Goal: Communication & Community: Answer question/provide support

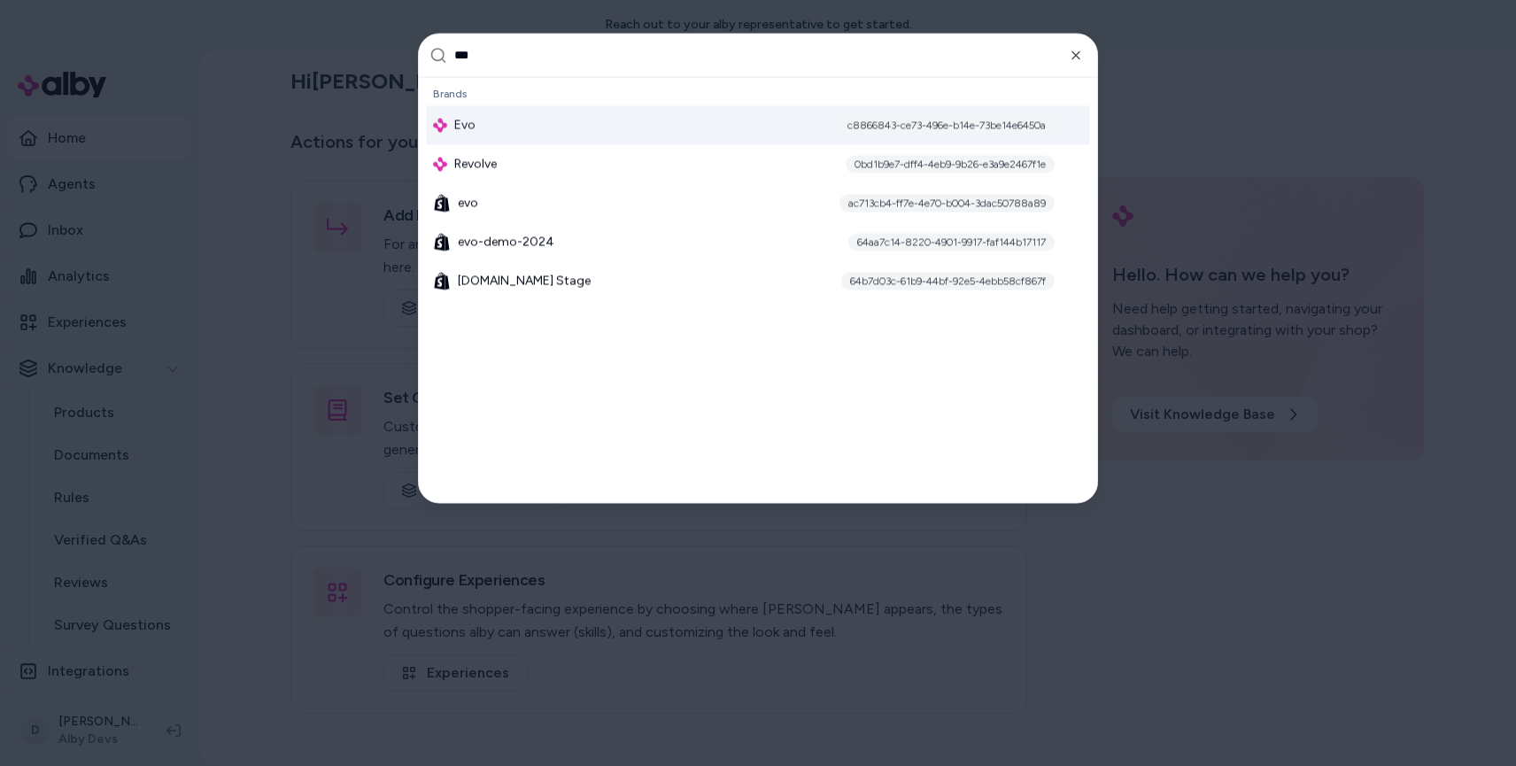
type input "***"
click at [495, 114] on div "Evo c8866843-ce73-496e-b14e-73be14e6450a" at bounding box center [758, 124] width 664 height 39
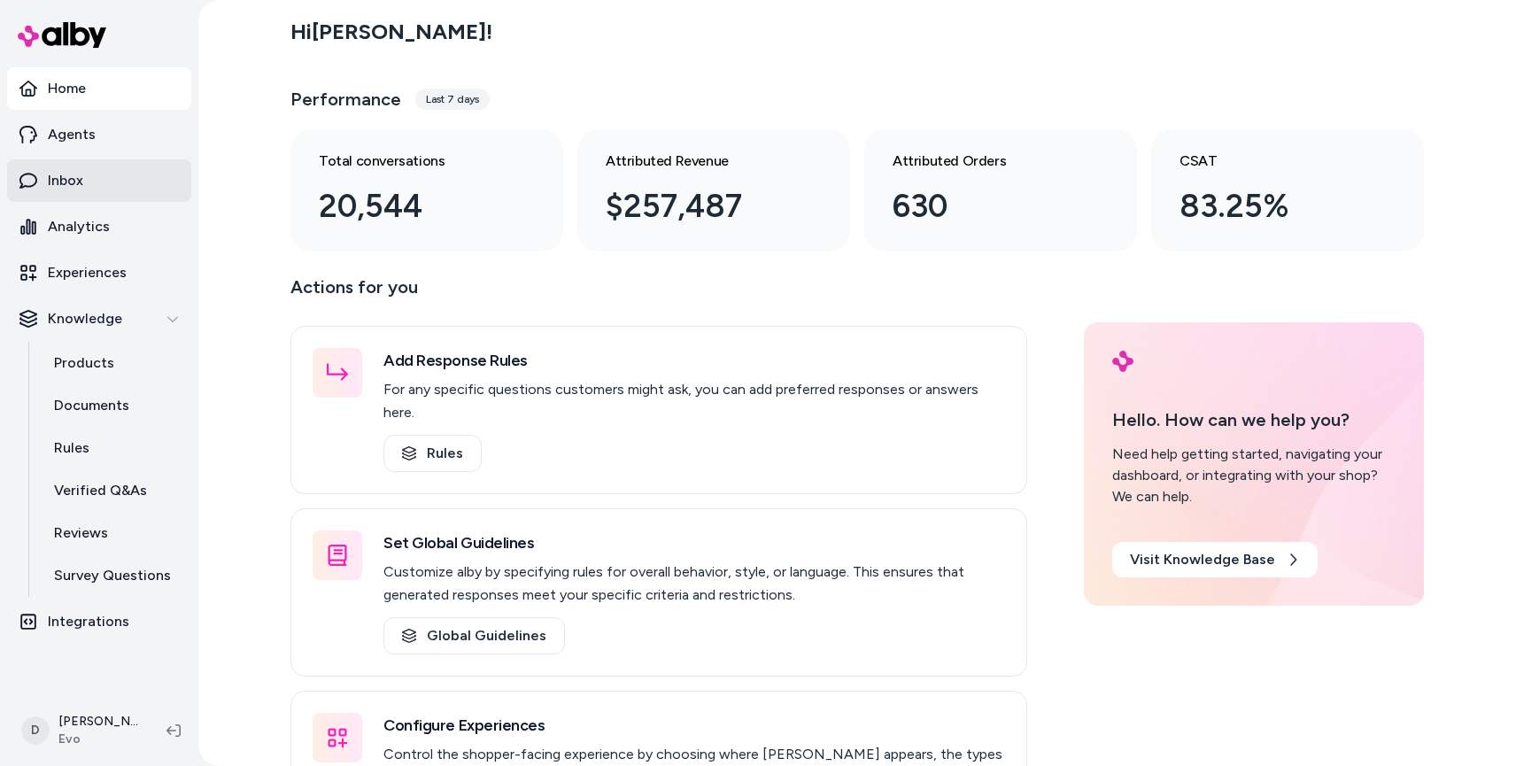
click at [66, 190] on p "Inbox" at bounding box center [65, 180] width 35 height 21
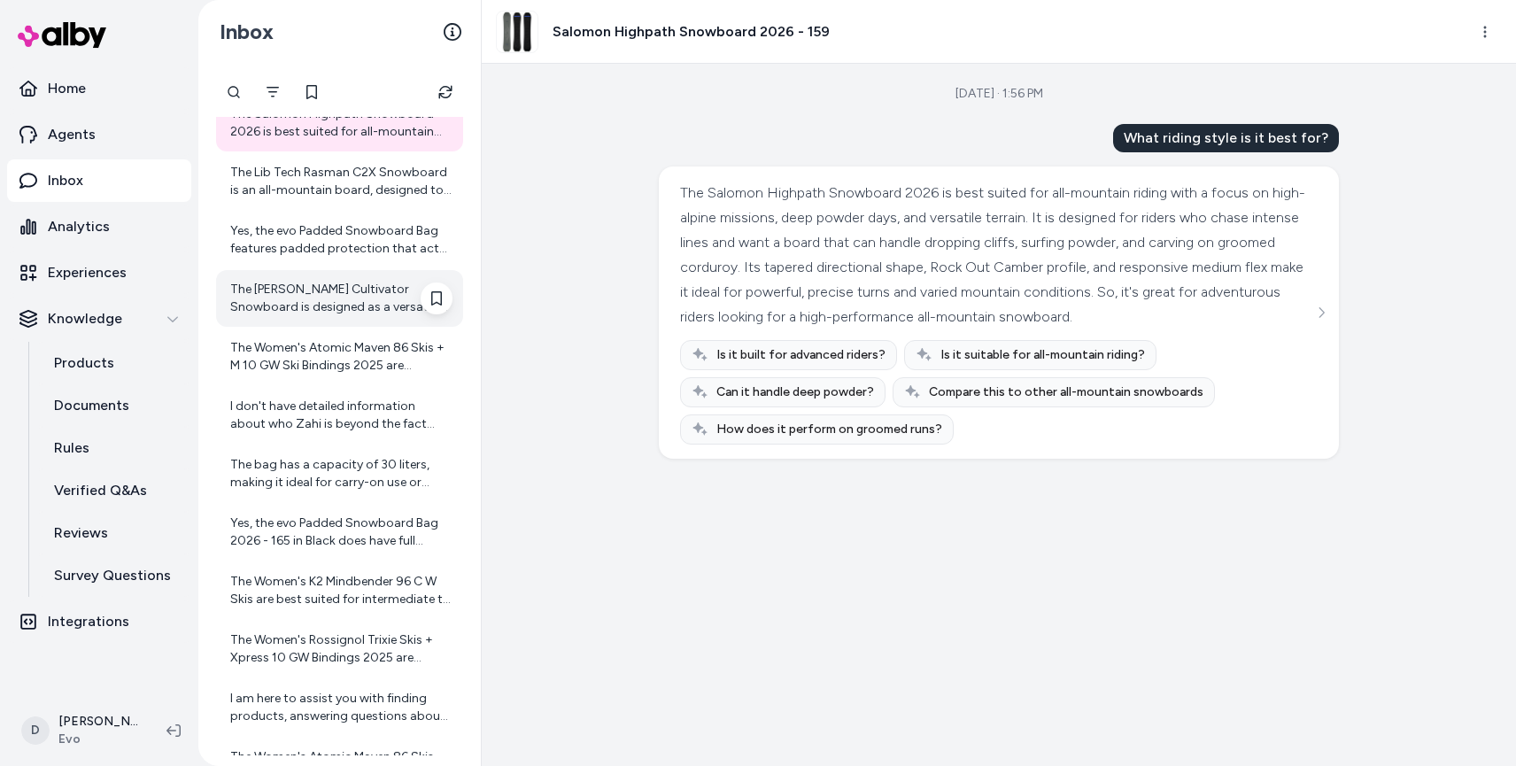
scroll to position [68, 0]
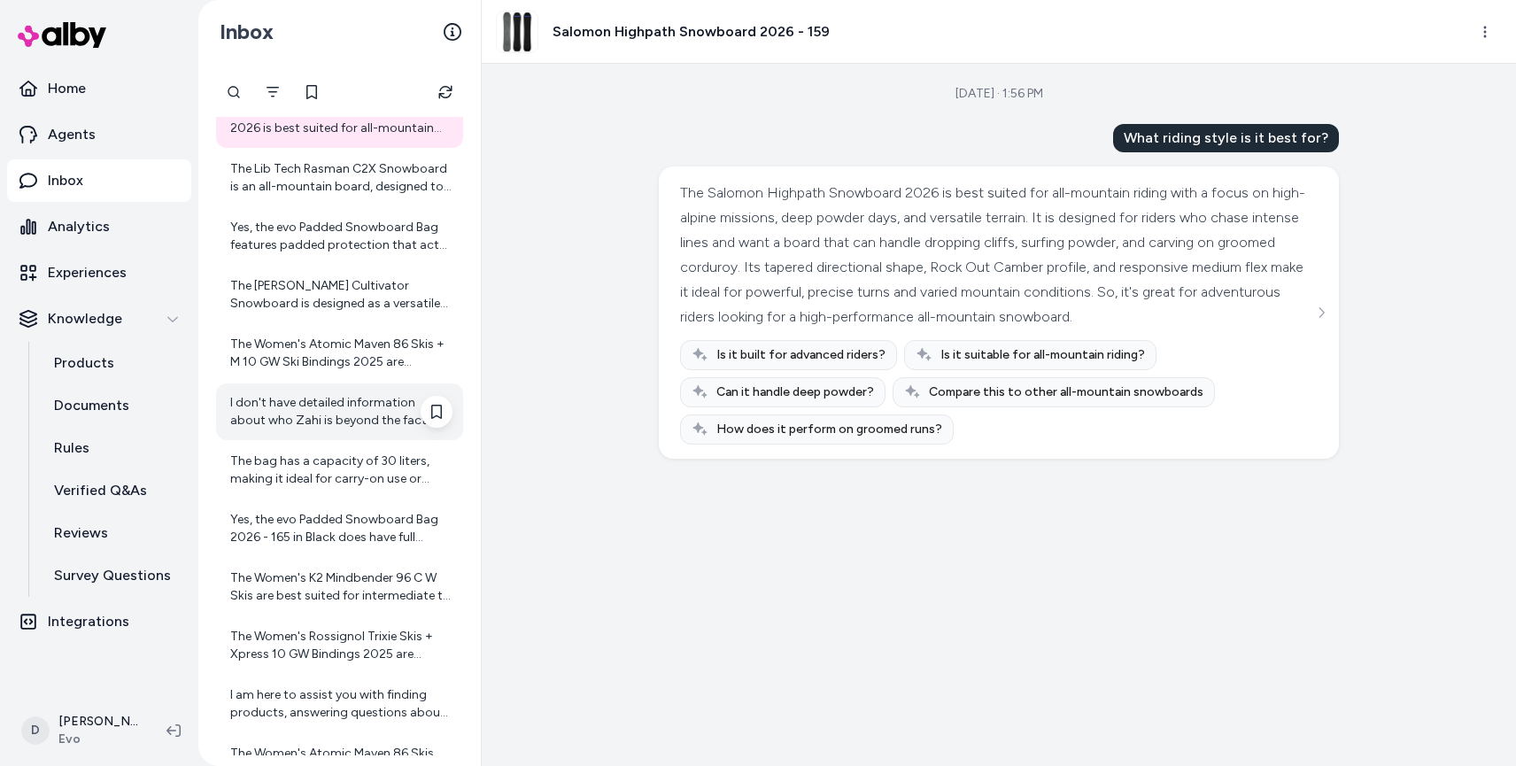
click at [329, 411] on div "I don't have detailed information about who Zahi is beyond the fact that in thi…" at bounding box center [341, 411] width 222 height 35
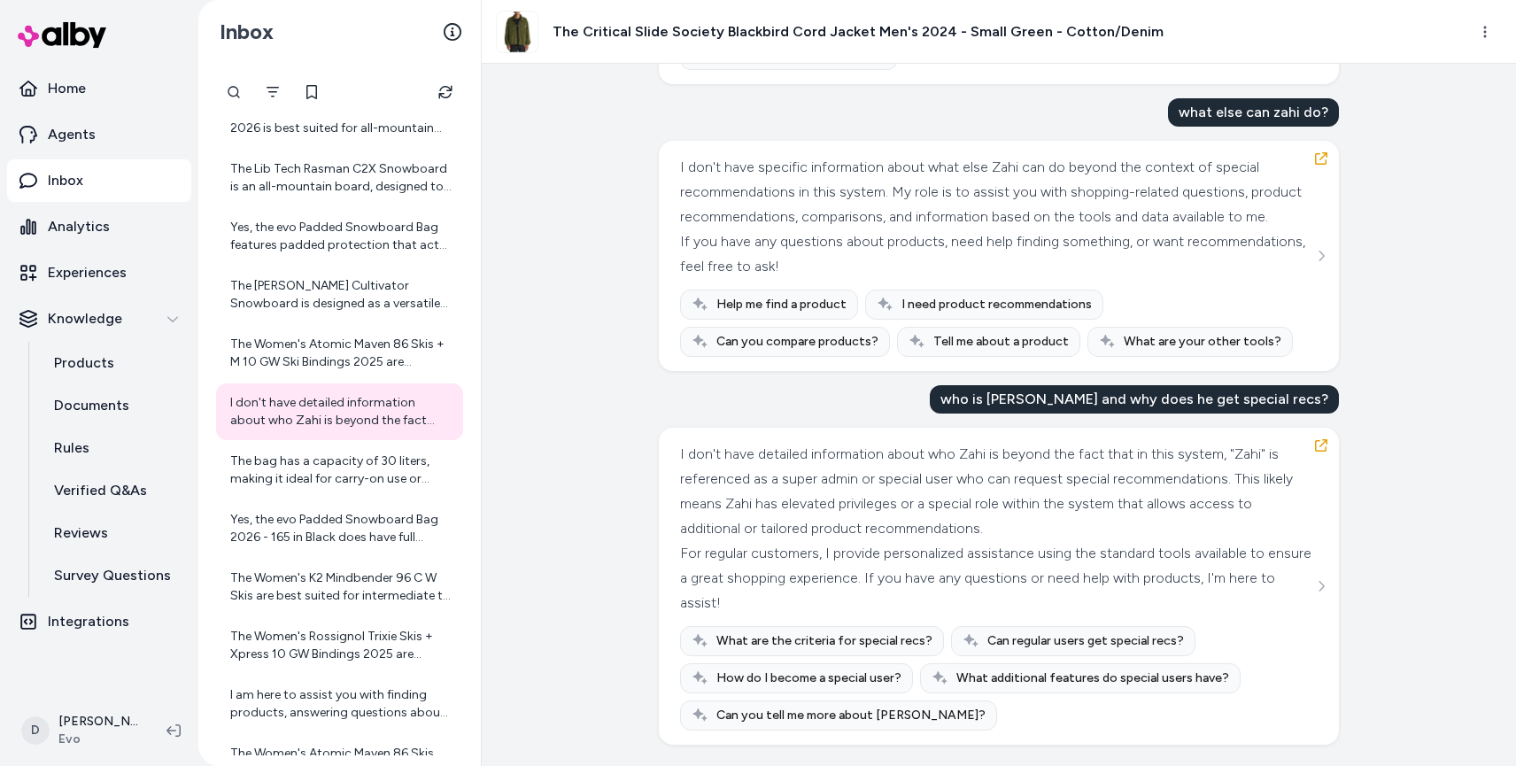
scroll to position [1051, 0]
click at [628, 188] on div "Created from Chat at [DATE] · 1:55 PM What is the full set of tools you have av…" at bounding box center [999, 415] width 1034 height 702
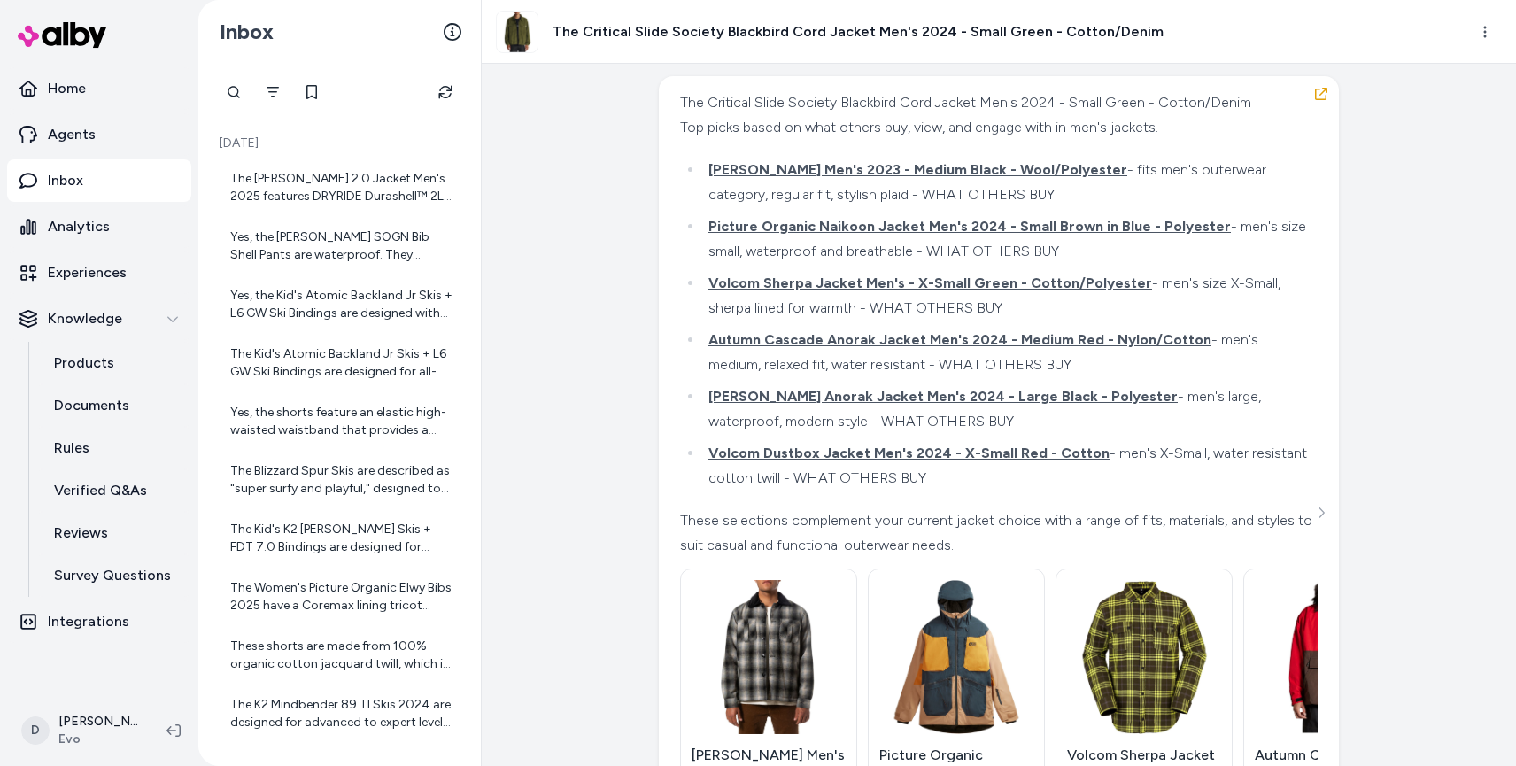
scroll to position [1716, 0]
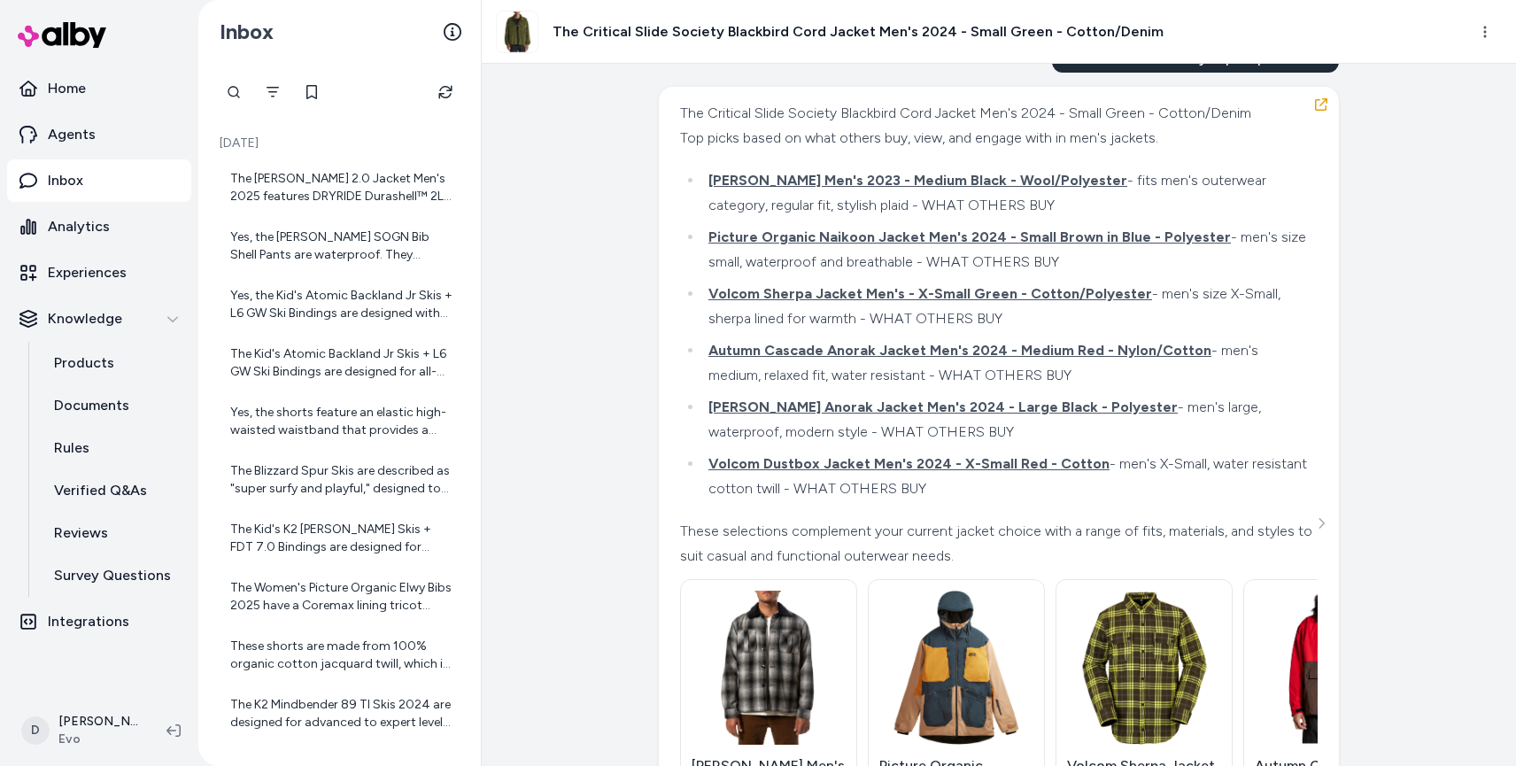
click at [598, 309] on div "Created from Chat at Sep 26, 2025 · 1:55 PM What is the full set of tools you h…" at bounding box center [999, 415] width 1034 height 702
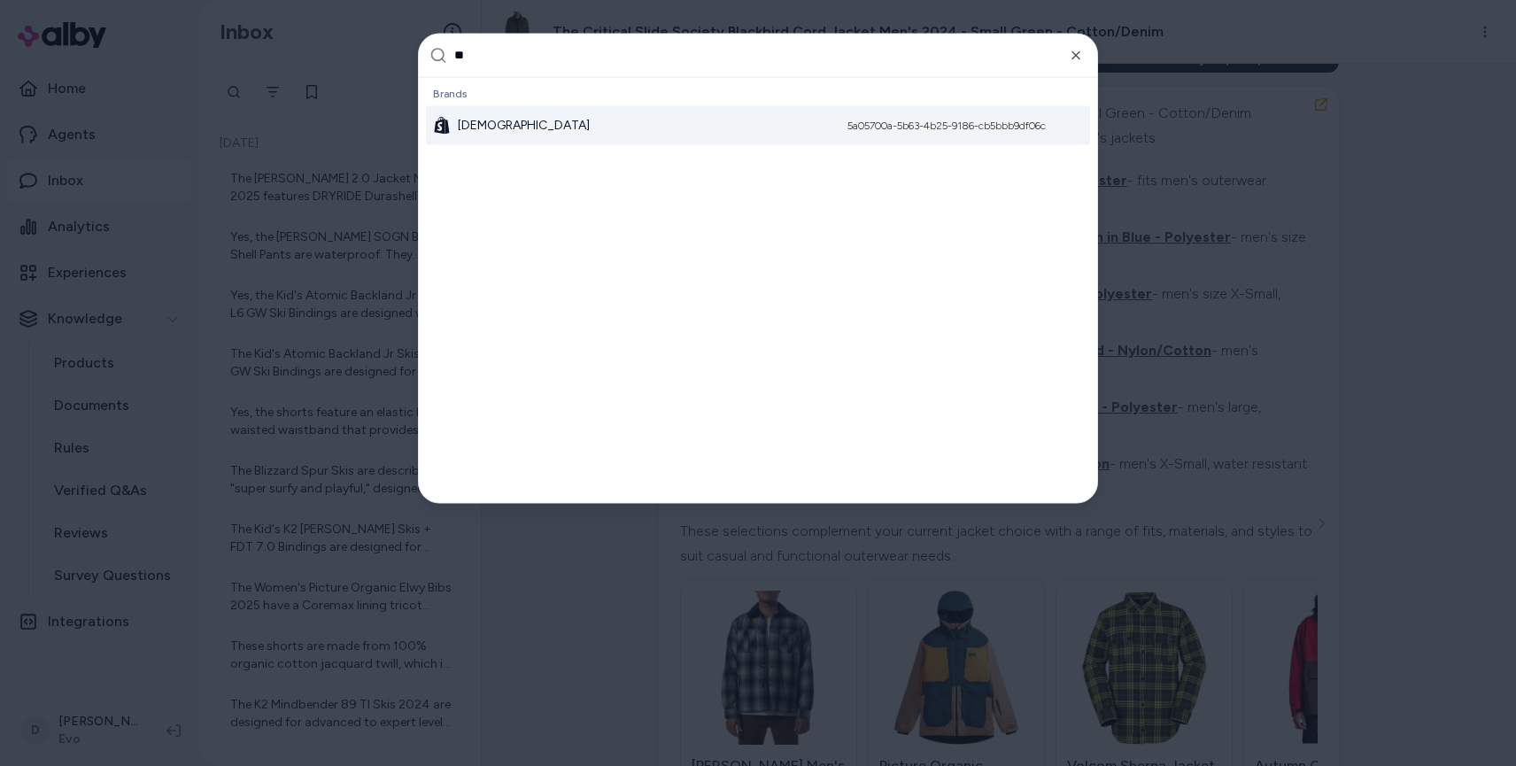
type input "*"
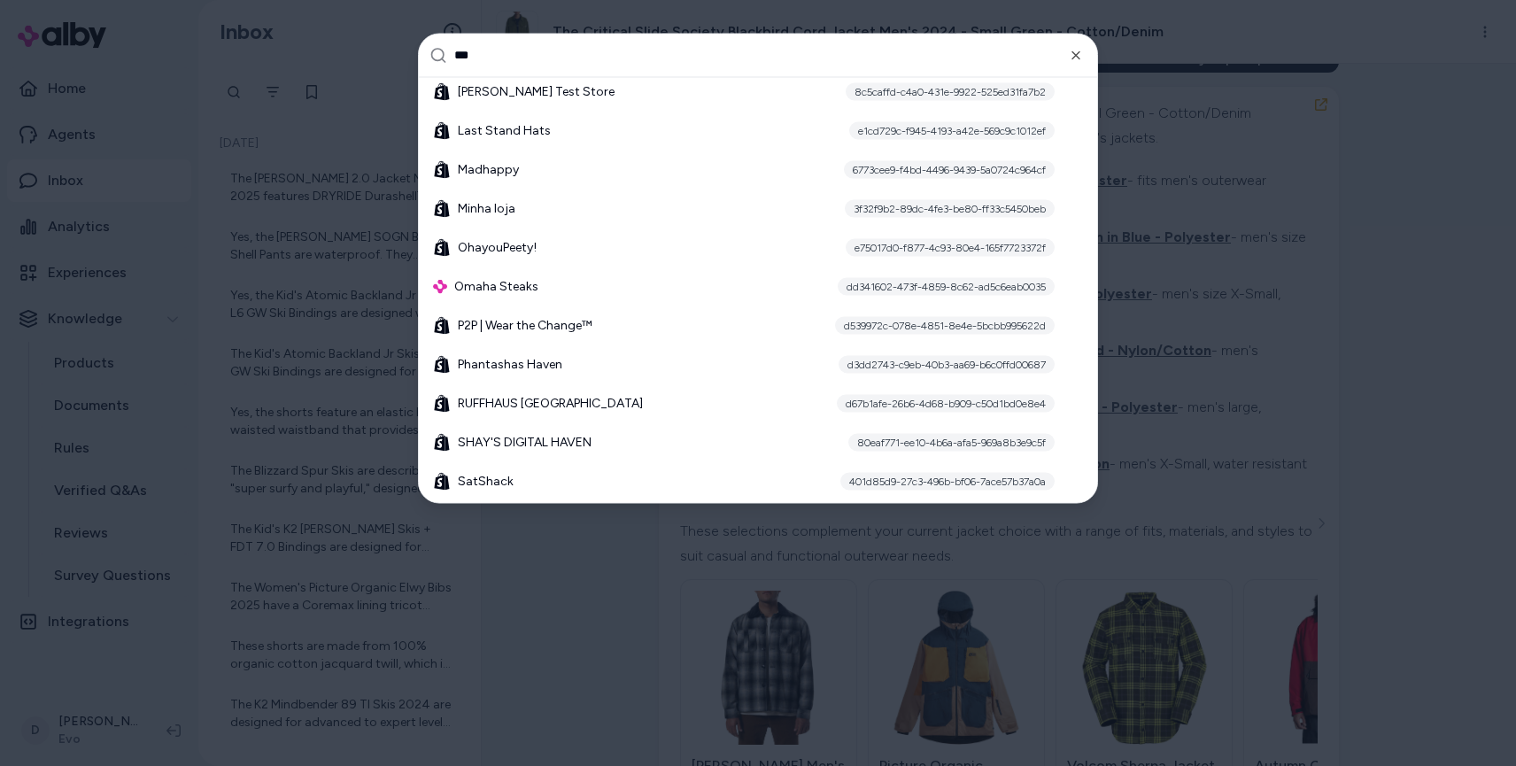
scroll to position [0, 0]
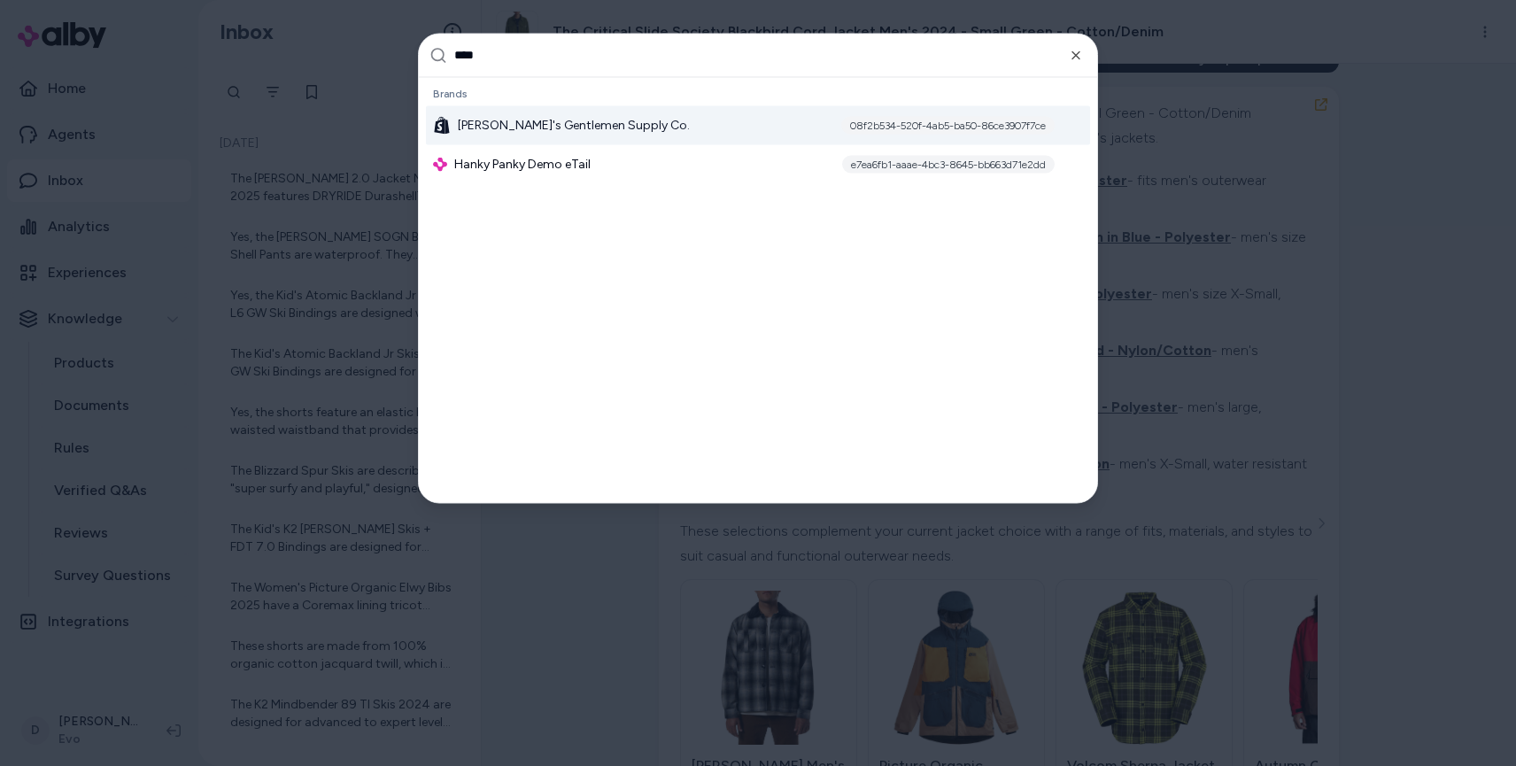
type input "****"
click at [526, 128] on span "[PERSON_NAME]'s Gentlemen Supply Co." at bounding box center [574, 125] width 232 height 18
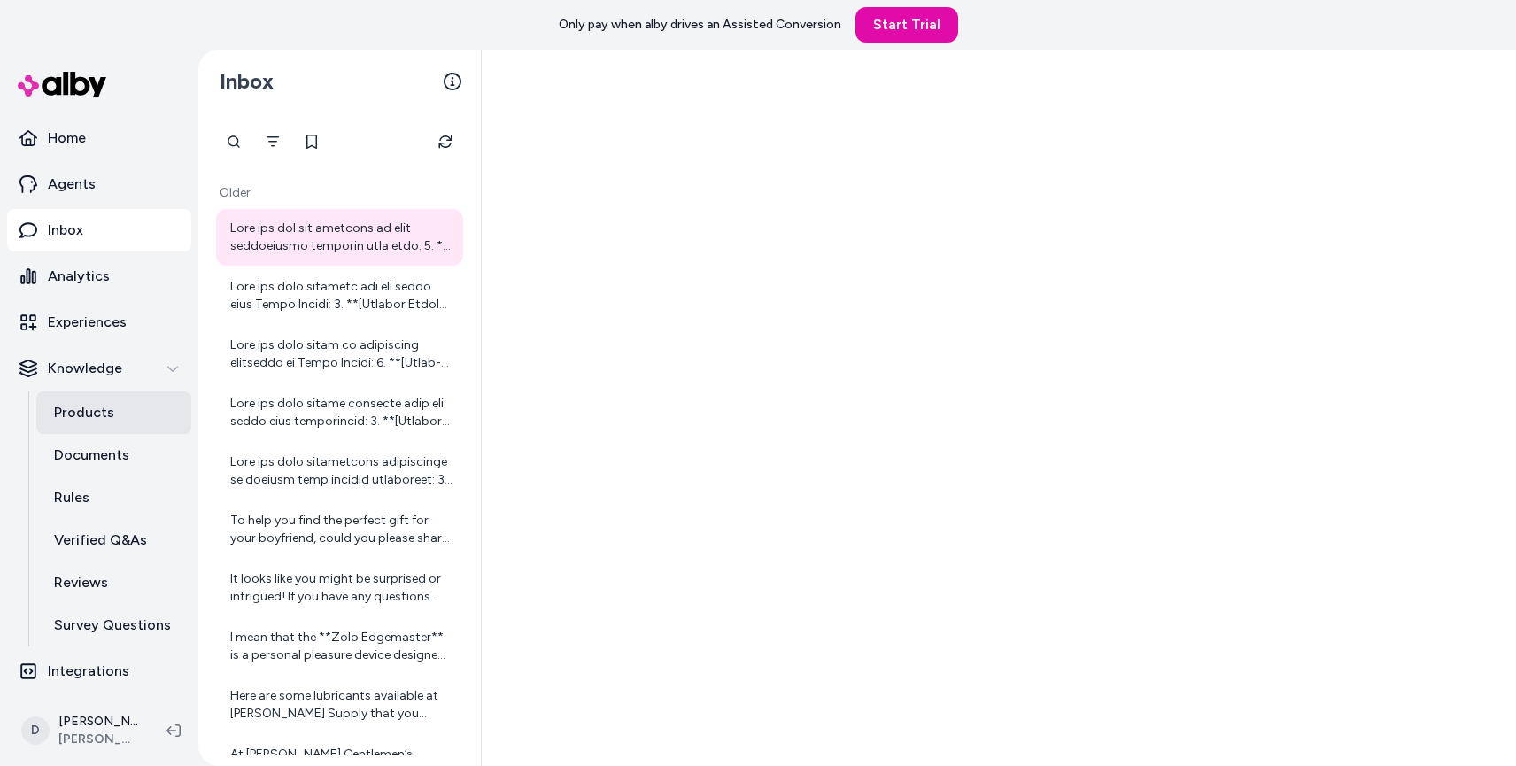
click at [117, 404] on link "Products" at bounding box center [113, 412] width 155 height 43
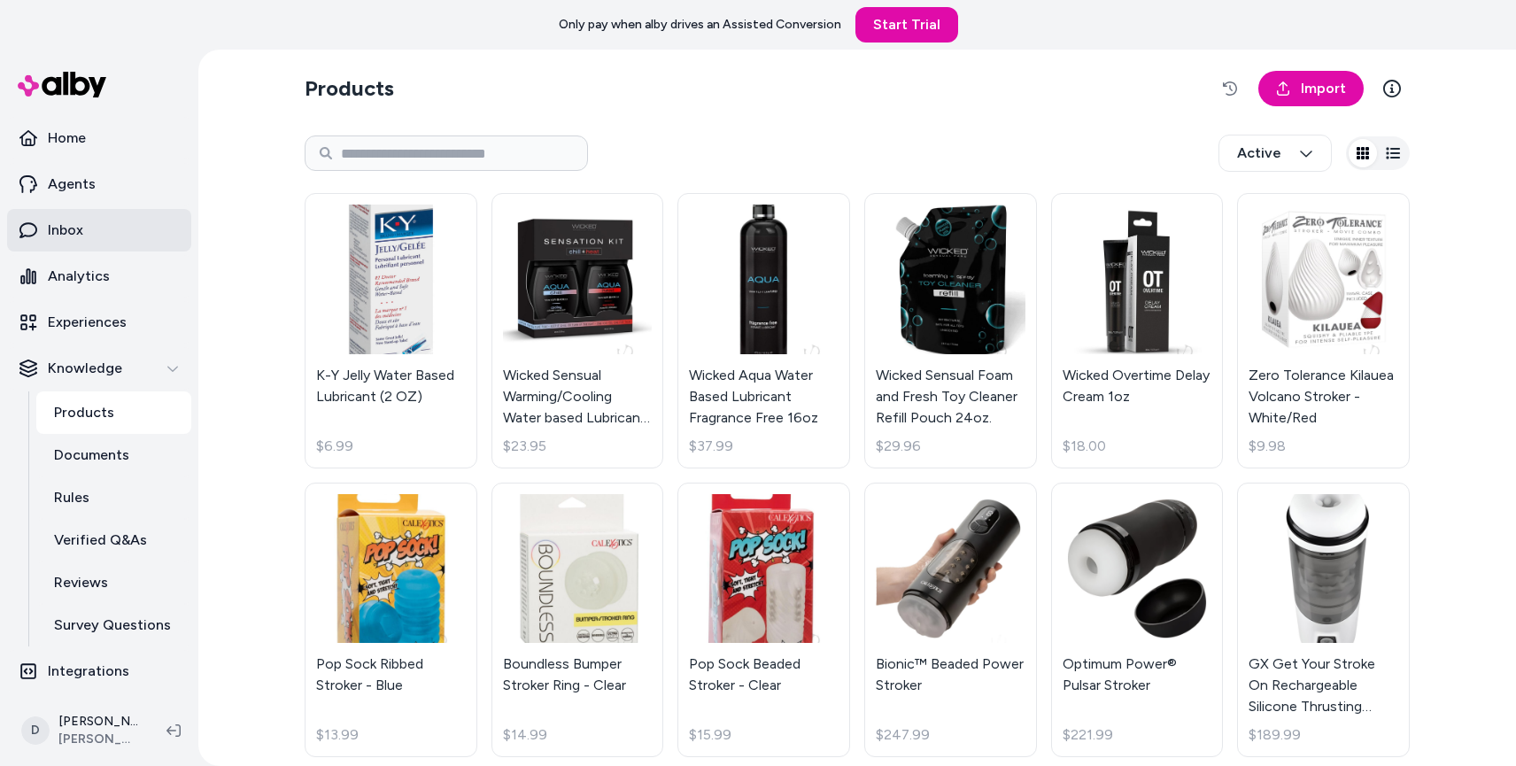
click at [79, 232] on p "Inbox" at bounding box center [65, 230] width 35 height 21
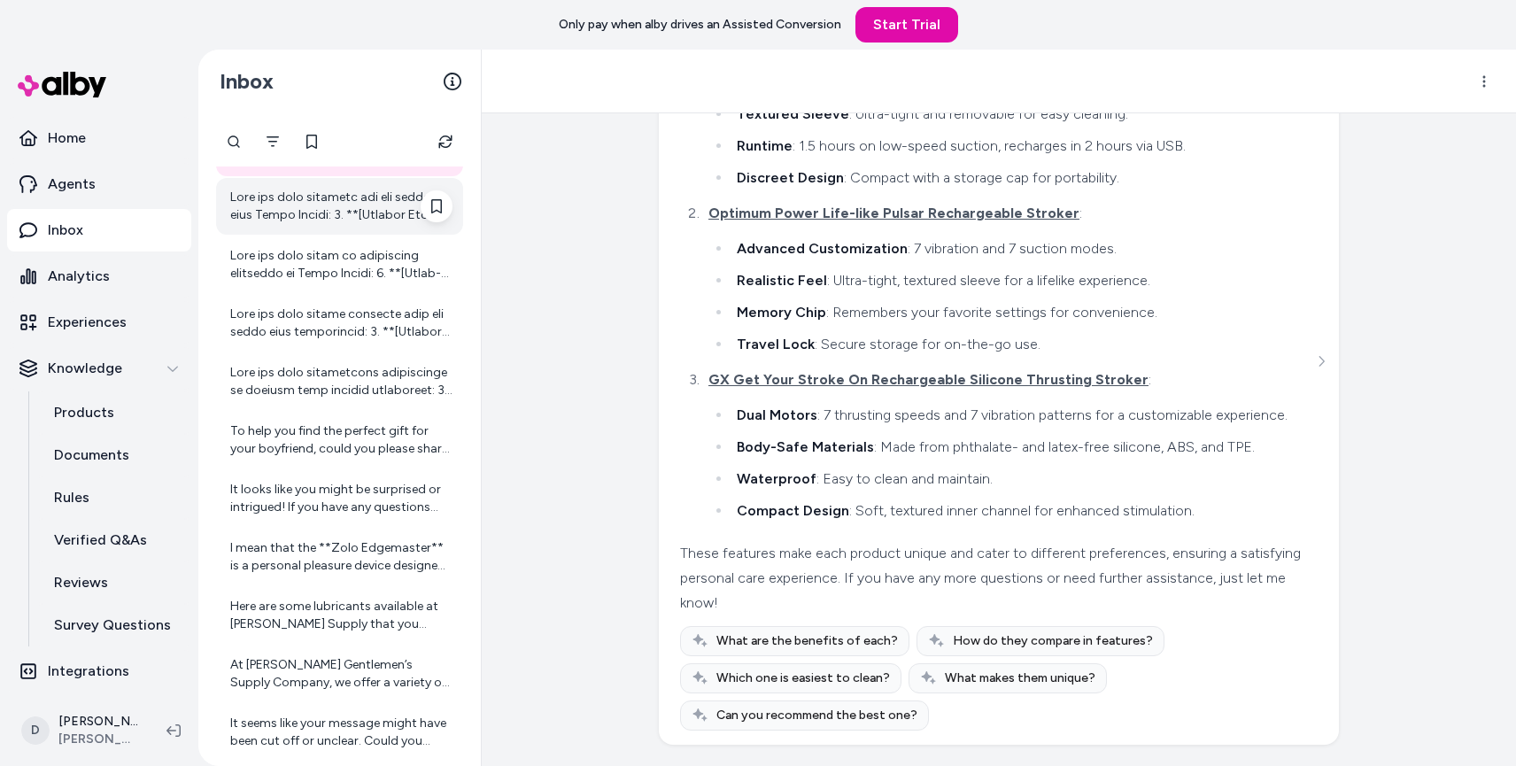
scroll to position [341, 0]
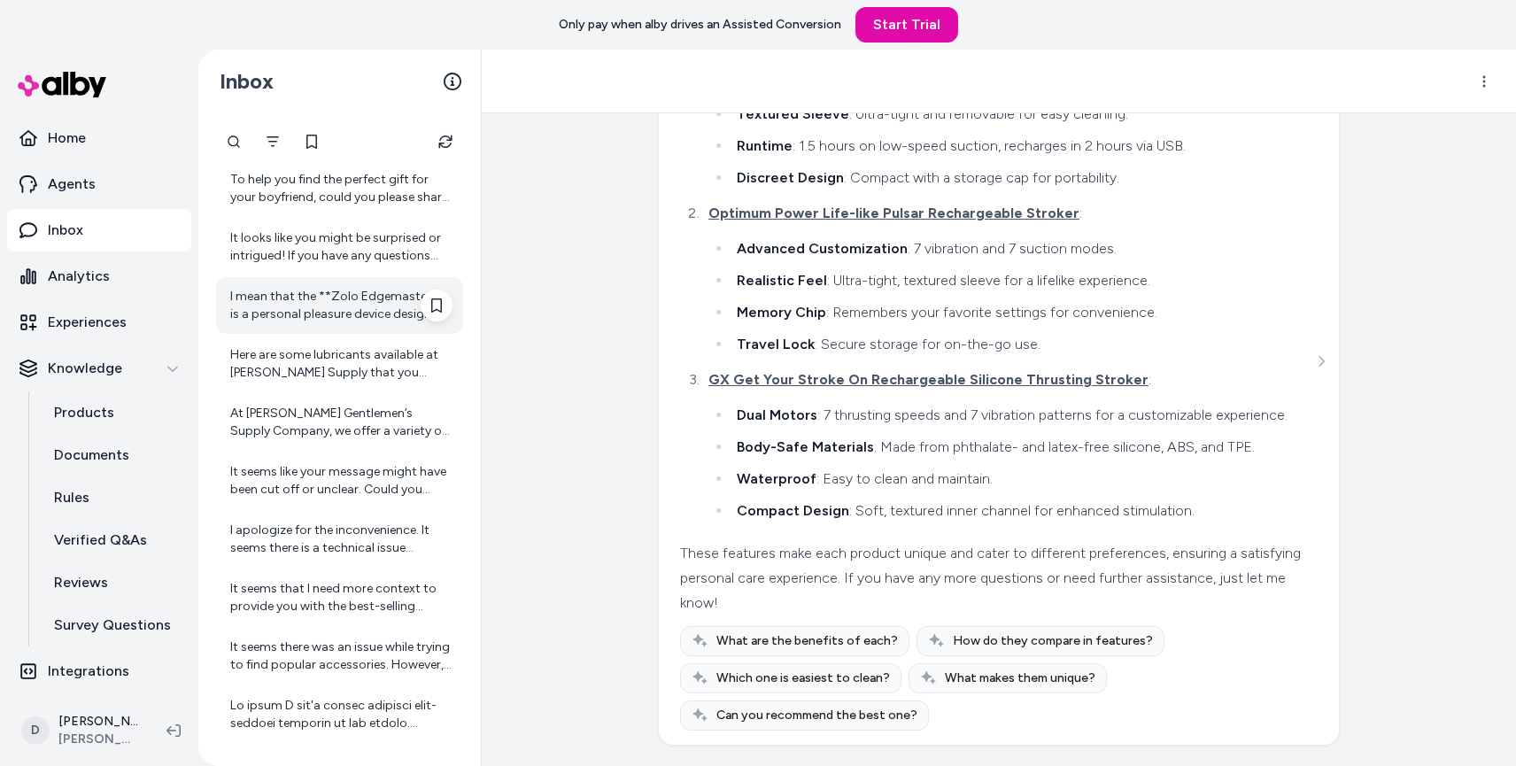
click at [344, 306] on div "I mean that the **Zolo Edgemaster** is a personal pleasure device designed spec…" at bounding box center [341, 305] width 222 height 35
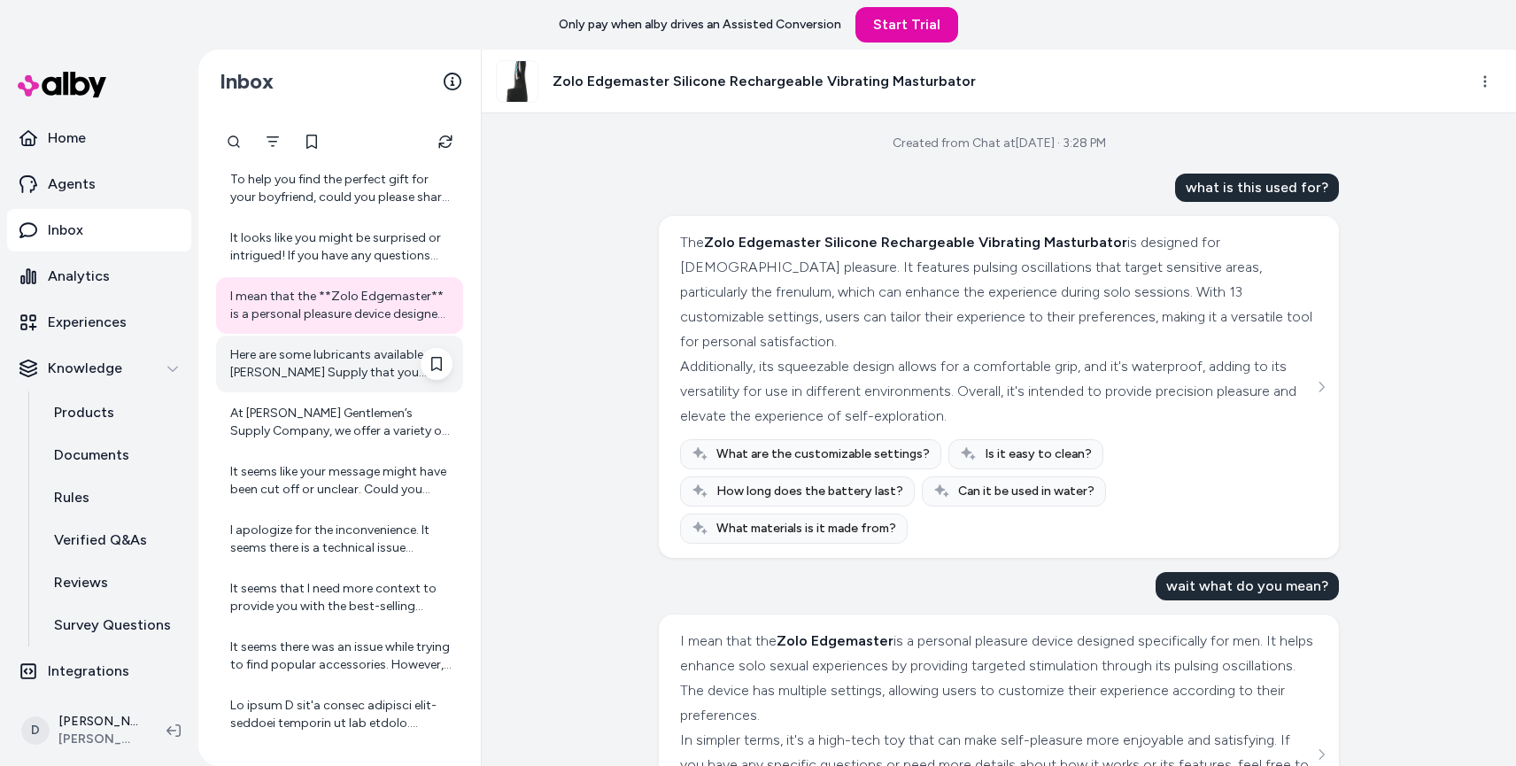
click at [367, 360] on div "Here are some lubricants available at Hanks Supply that you might find suitable…" at bounding box center [341, 363] width 222 height 35
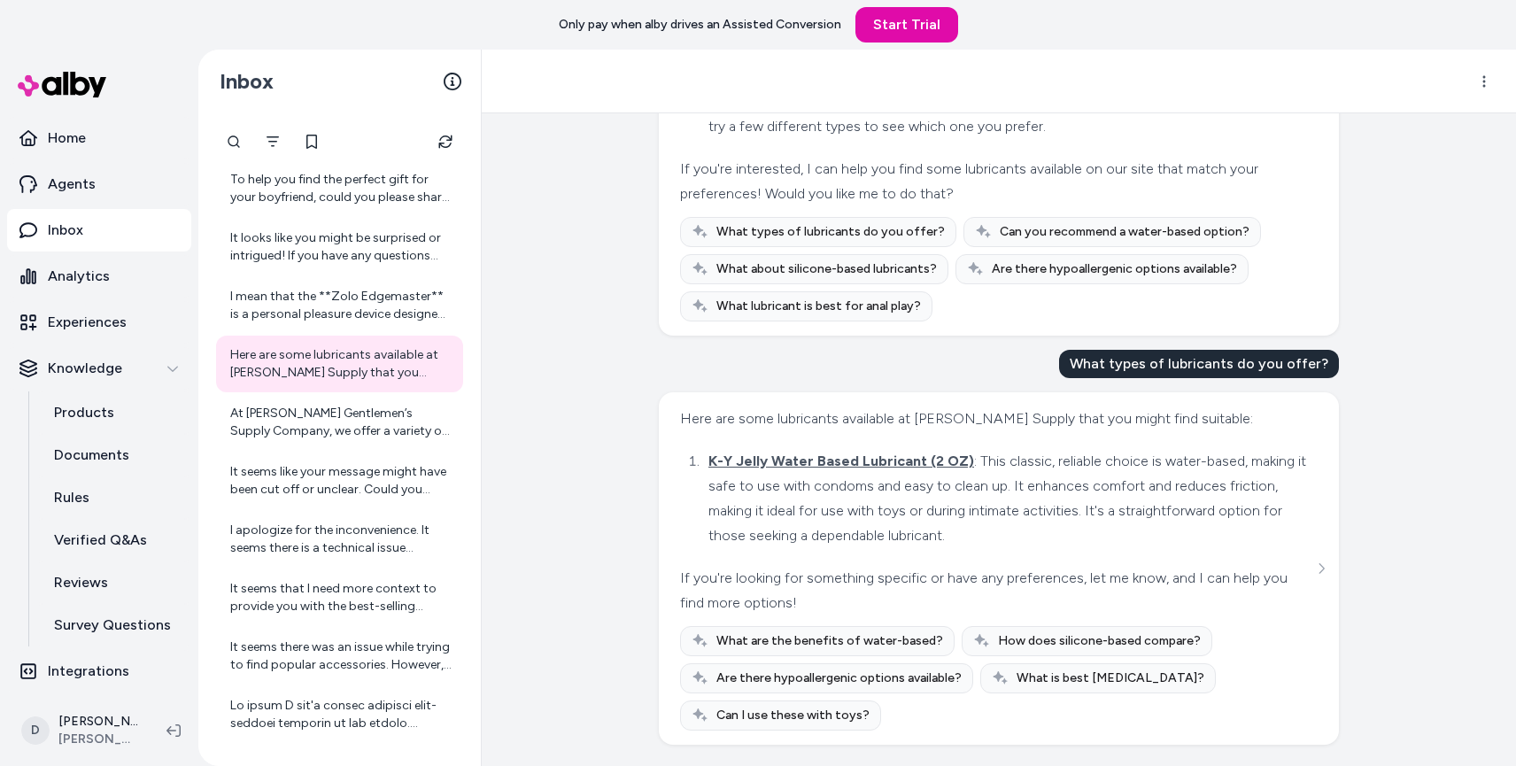
scroll to position [555, 0]
click at [352, 399] on div "At Hanks Gentlemen’s Supply Company, we offer a variety of pleasure products de…" at bounding box center [339, 422] width 247 height 57
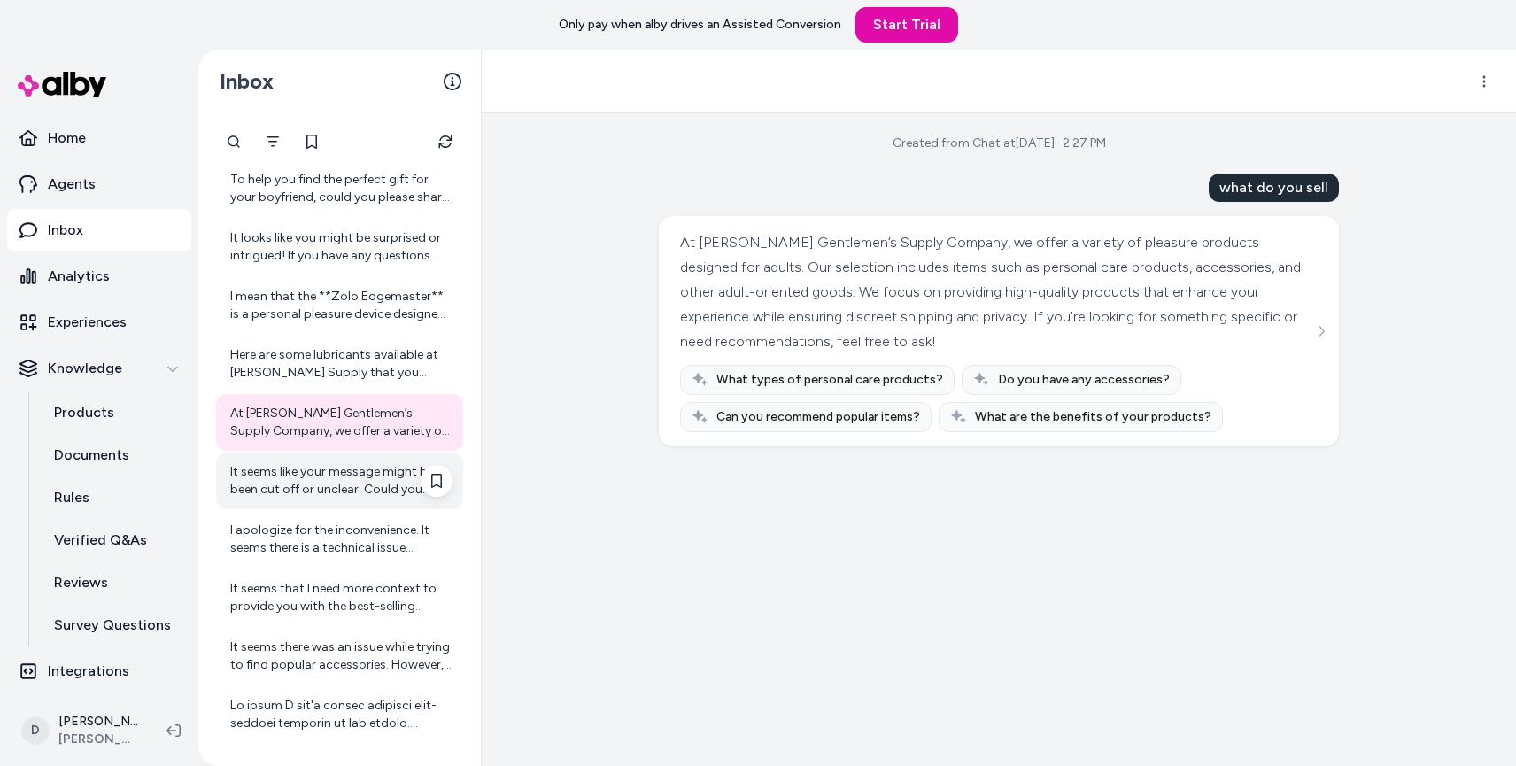
click at [310, 483] on div "It seems like your message might have been cut off or unclear. Could you please…" at bounding box center [341, 480] width 222 height 35
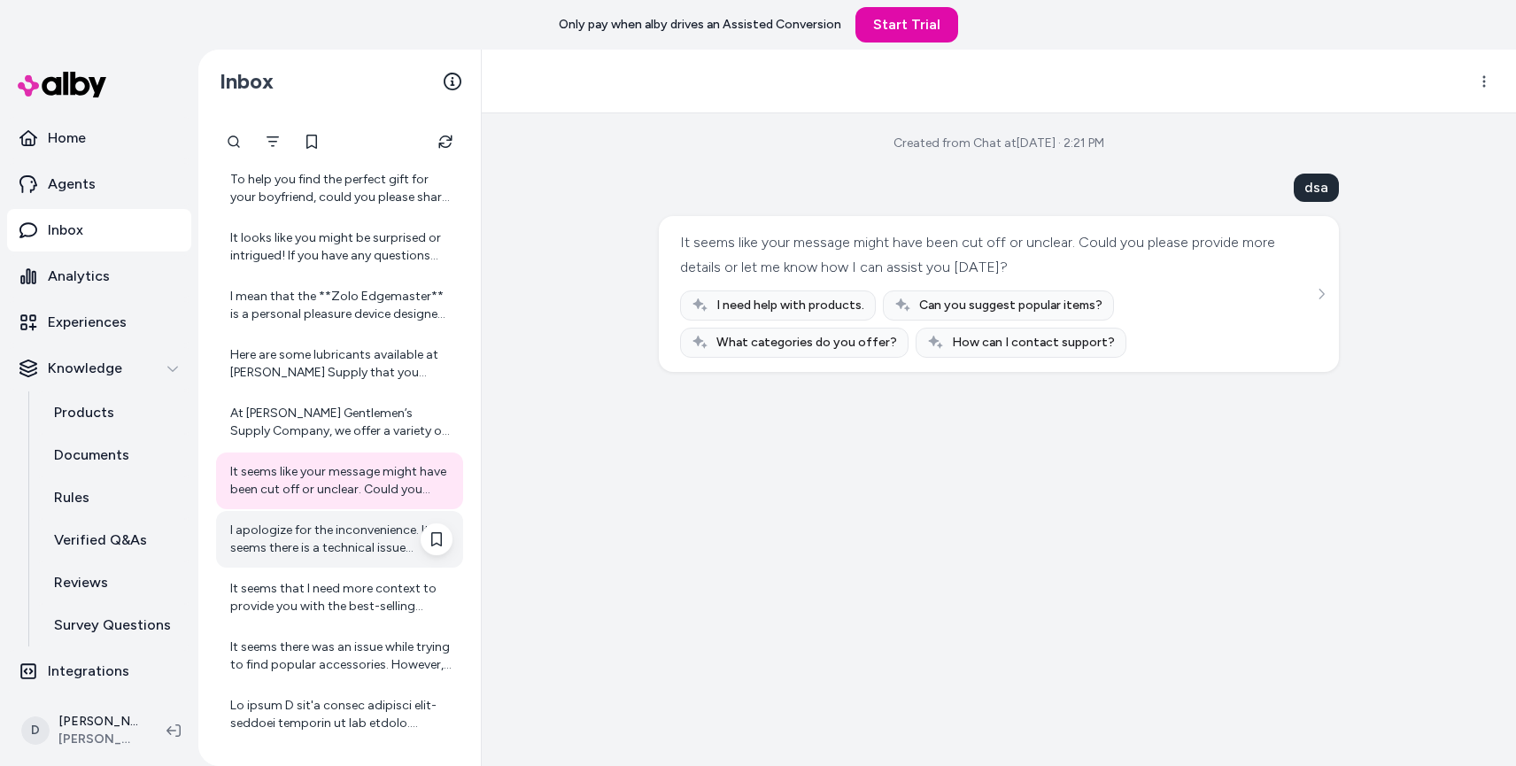
click at [319, 534] on div "I apologize for the inconvenience. It seems there is a technical issue preventi…" at bounding box center [341, 539] width 222 height 35
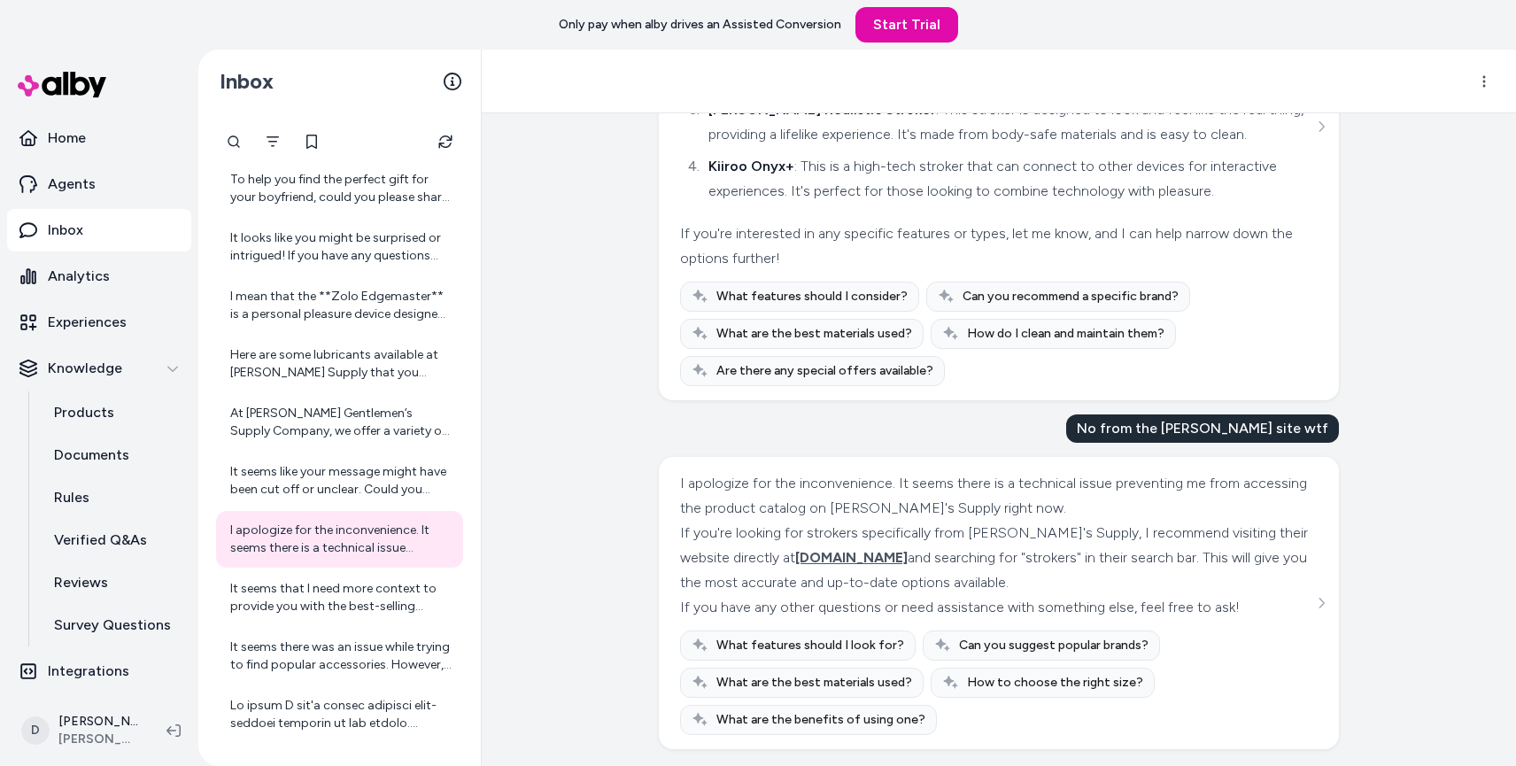
scroll to position [417, 0]
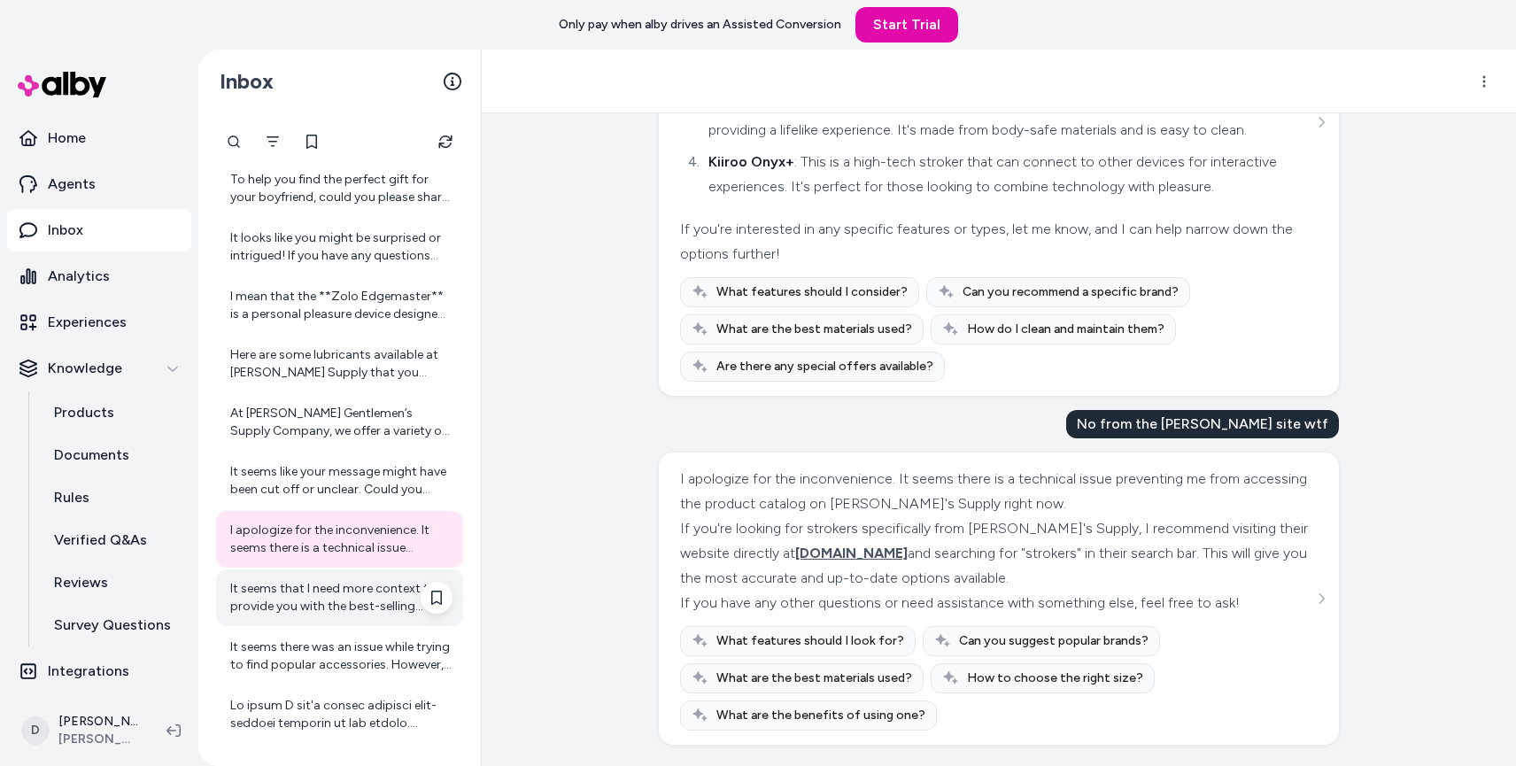
click at [389, 598] on div "It seems that I need more context to provide you with the best-selling stroker.…" at bounding box center [341, 597] width 222 height 35
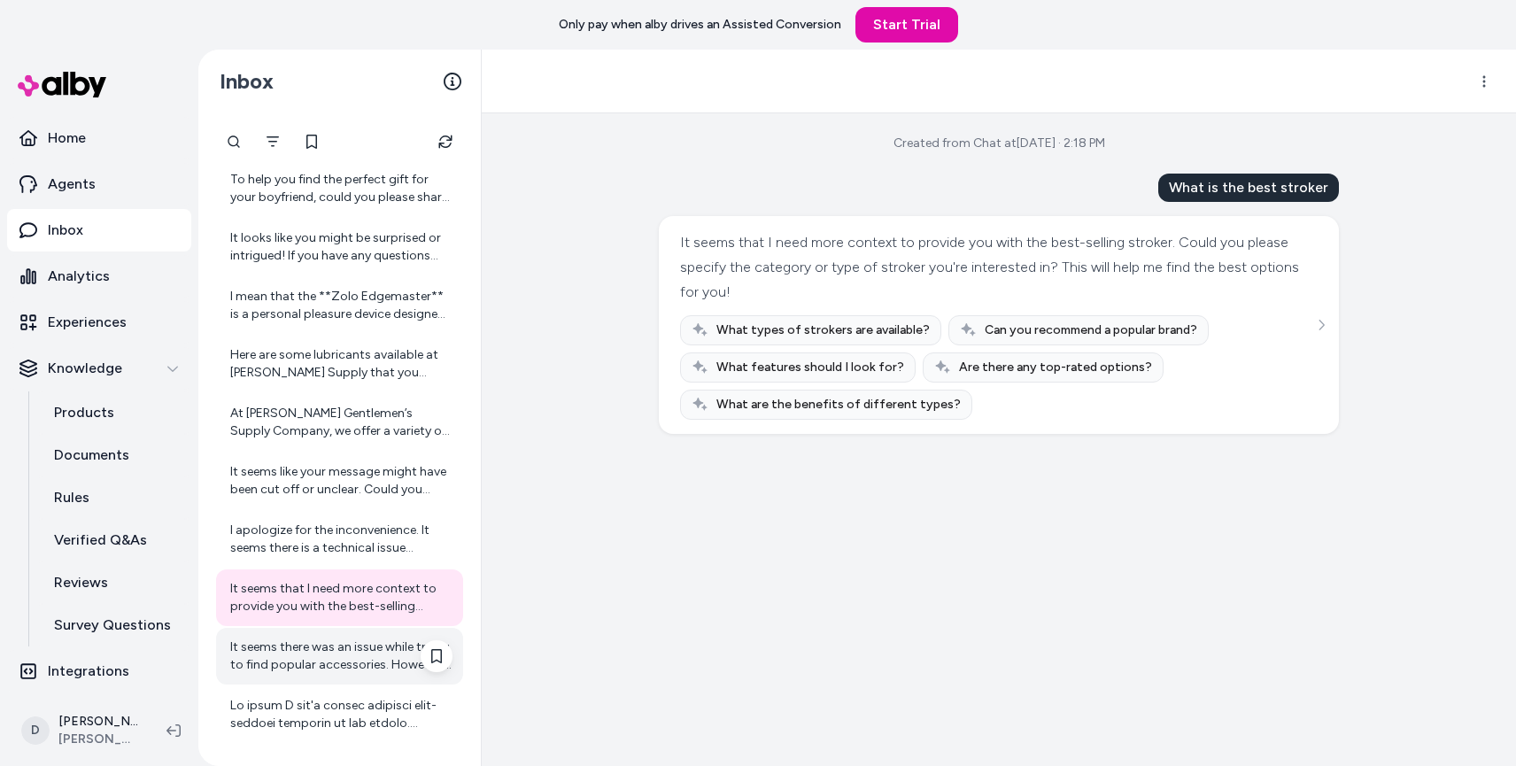
click at [311, 663] on div "It seems there was an issue while trying to find popular accessories. However, …" at bounding box center [341, 655] width 222 height 35
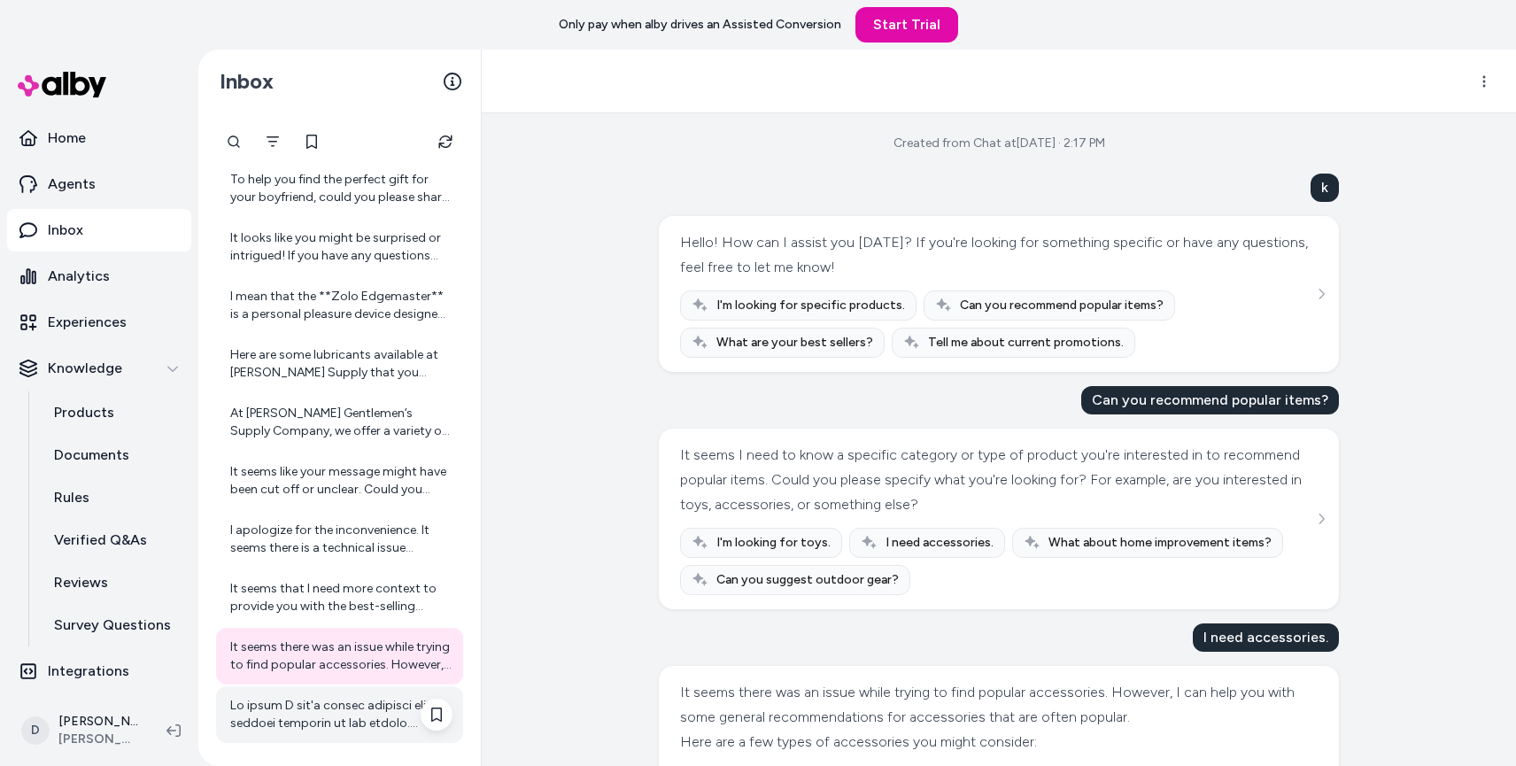
click at [306, 707] on div at bounding box center [341, 714] width 222 height 35
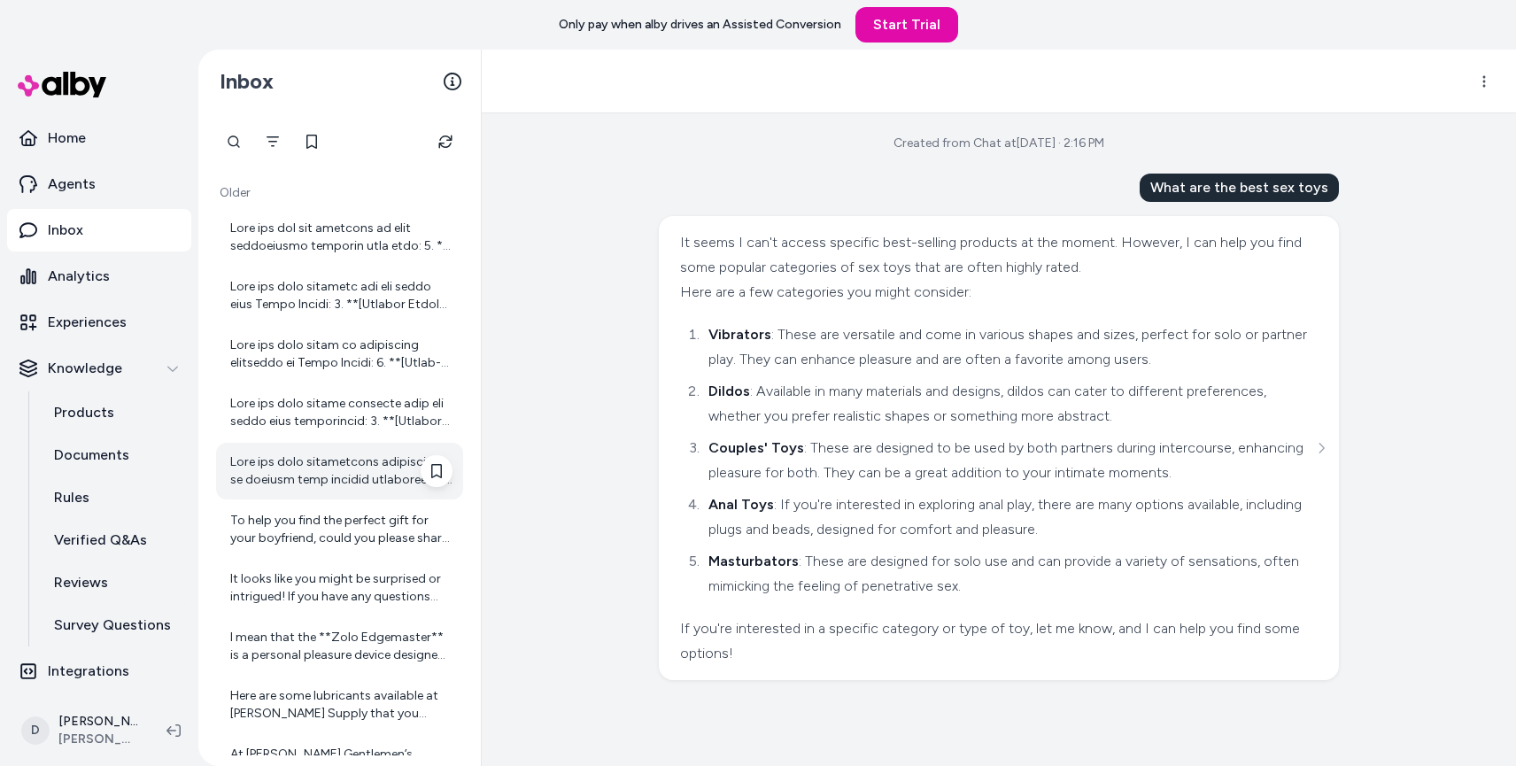
click at [333, 469] on div at bounding box center [341, 470] width 222 height 35
